Goal: Information Seeking & Learning: Stay updated

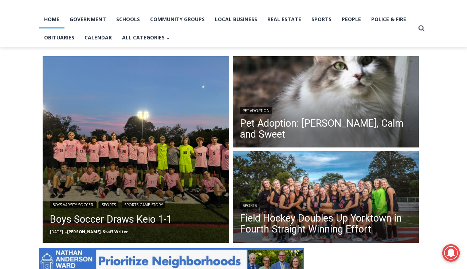
scroll to position [149, 0]
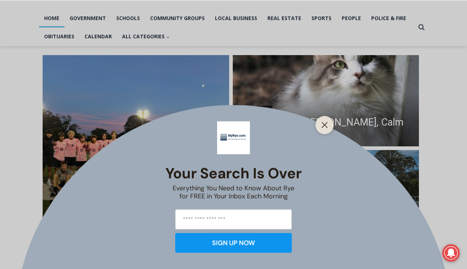
click at [267, 182] on div "Your Search is Over Everything You Need to Know About Rye for FREE in Your Inbo…" at bounding box center [233, 187] width 137 height 142
click at [328, 126] on button "Close" at bounding box center [325, 125] width 10 height 10
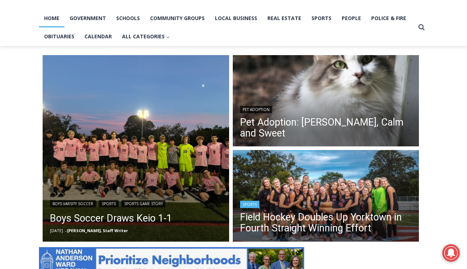
click at [304, 191] on header "Sports Field Hockey Doubles Up Yorktown in Fourth Straight Winning Effort" at bounding box center [326, 217] width 187 height 52
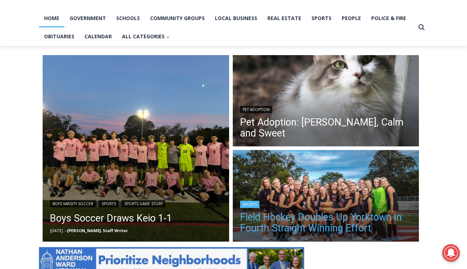
click at [296, 222] on link "Field Hockey Doubles Up Yorktown in Fourth Straight Winning Effort" at bounding box center [326, 222] width 172 height 22
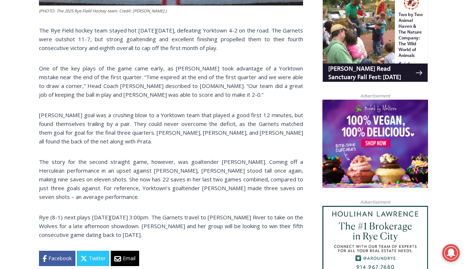
scroll to position [489, 0]
